Goal: Check status

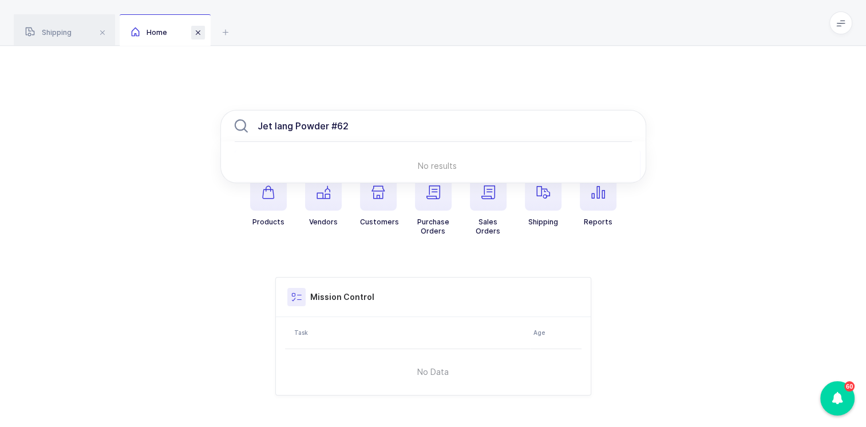
click at [202, 31] on span at bounding box center [198, 33] width 14 height 14
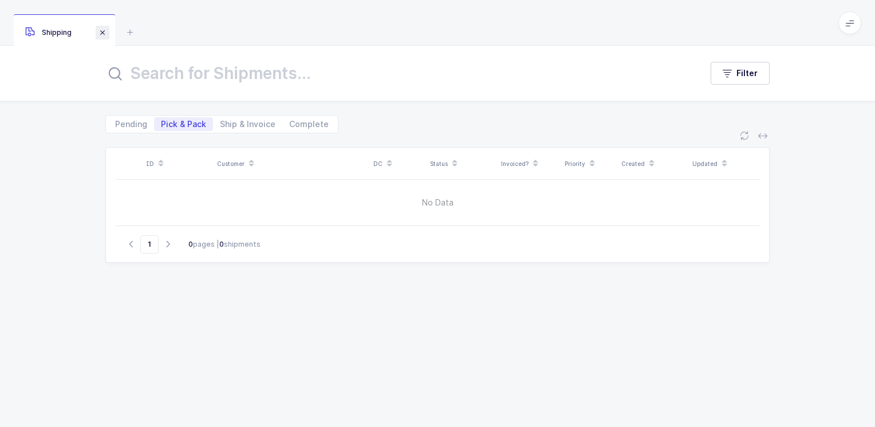
click at [100, 29] on span at bounding box center [103, 33] width 14 height 14
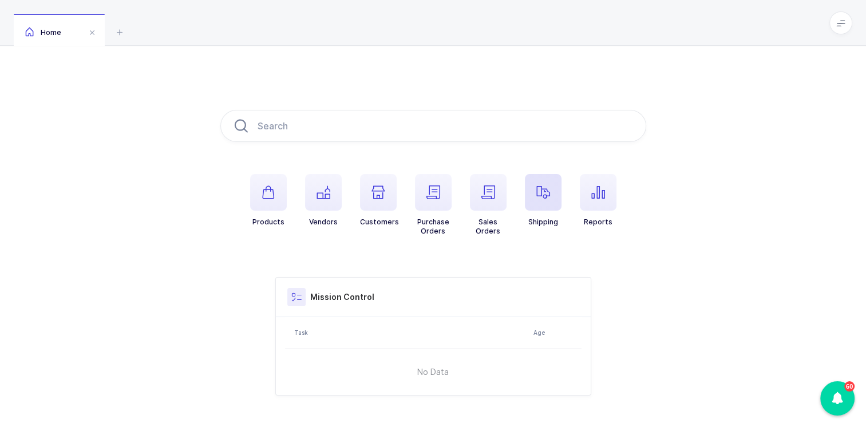
click at [539, 200] on span "button" at bounding box center [543, 192] width 37 height 37
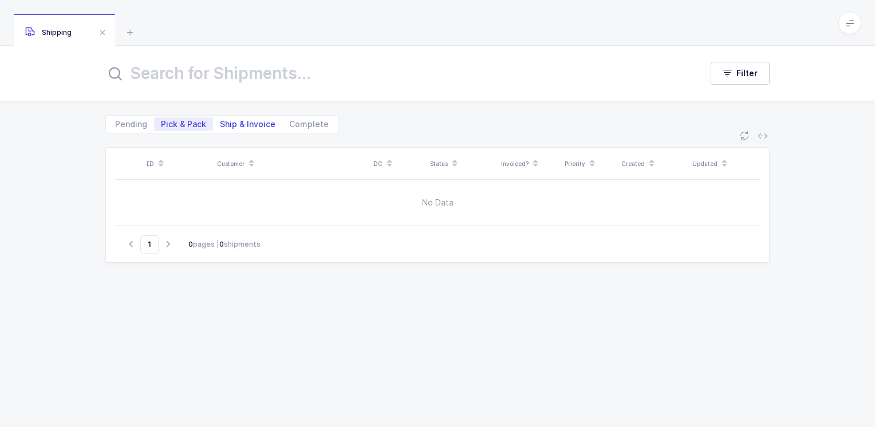
click at [255, 127] on span "Ship & Invoice" at bounding box center [248, 124] width 56 height 8
click at [220, 125] on input "Ship & Invoice" at bounding box center [216, 120] width 7 height 7
radio input "true"
radio input "false"
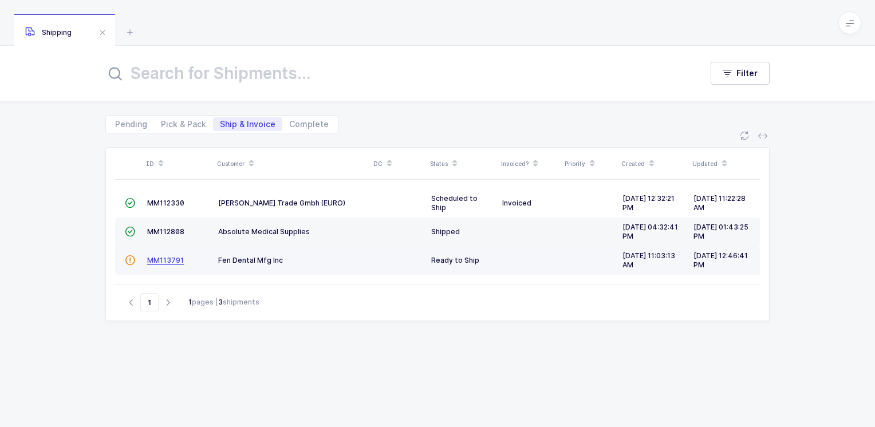
click at [167, 259] on span "MM113791" at bounding box center [165, 260] width 37 height 9
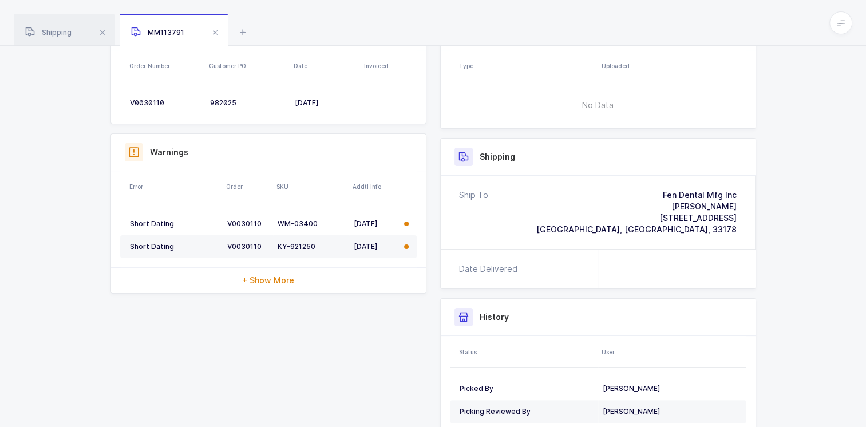
scroll to position [171, 0]
click at [152, 220] on div "Short Dating" at bounding box center [174, 222] width 88 height 9
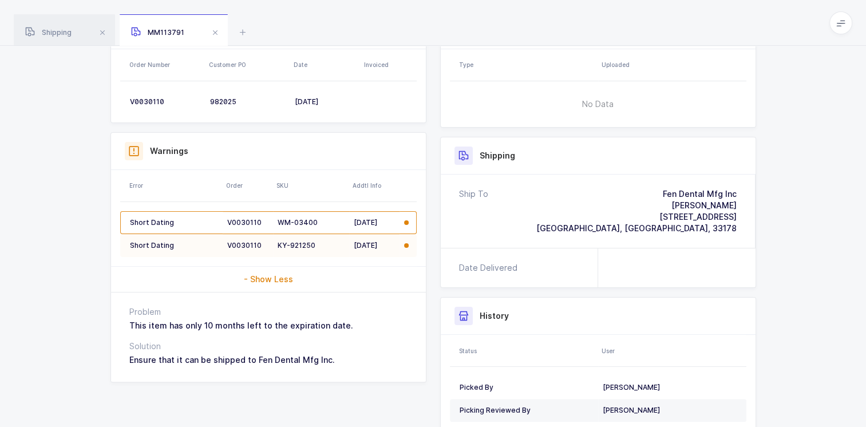
click at [144, 246] on div "Short Dating" at bounding box center [174, 245] width 88 height 9
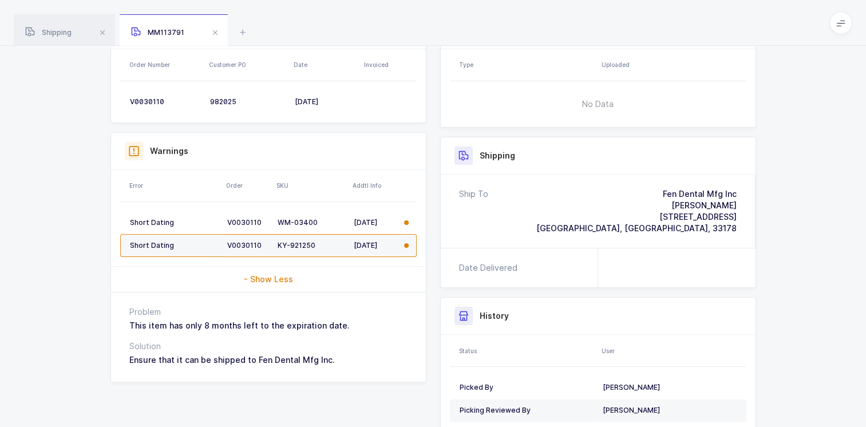
click at [277, 281] on span "- Show Less" at bounding box center [268, 279] width 49 height 11
